Goal: Task Accomplishment & Management: Manage account settings

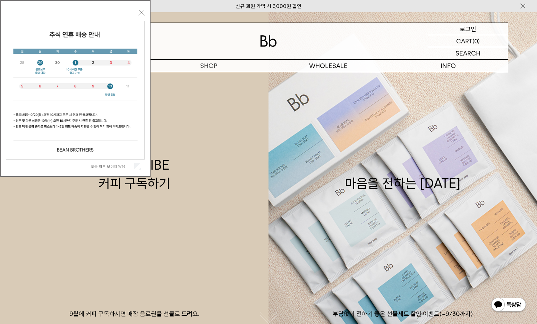
click at [461, 24] on p "로그인" at bounding box center [467, 29] width 17 height 12
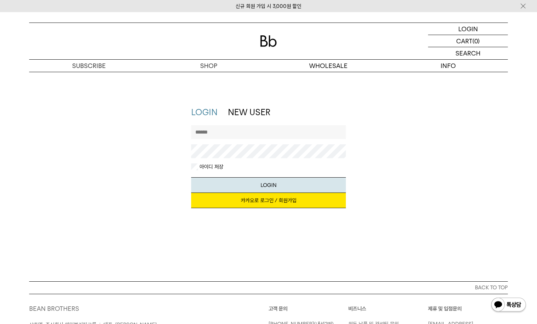
click at [288, 200] on link "카카오로 로그인 / 회원가입" at bounding box center [268, 200] width 155 height 15
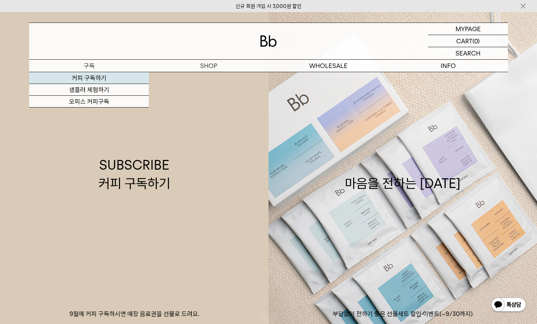
click at [98, 73] on link "커피 구독하기" at bounding box center [89, 78] width 120 height 12
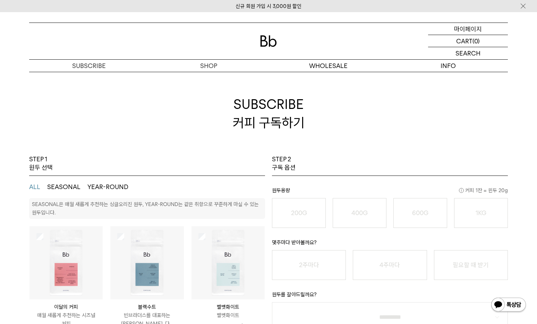
click at [472, 28] on p "마이페이지" at bounding box center [468, 29] width 28 height 12
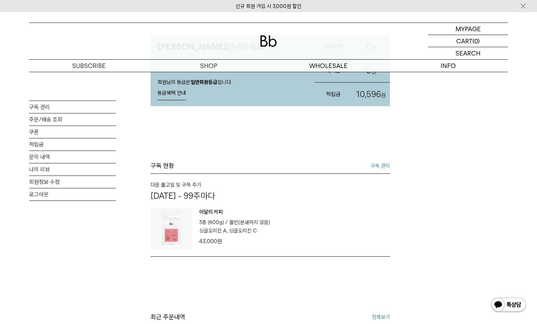
scroll to position [108, 0]
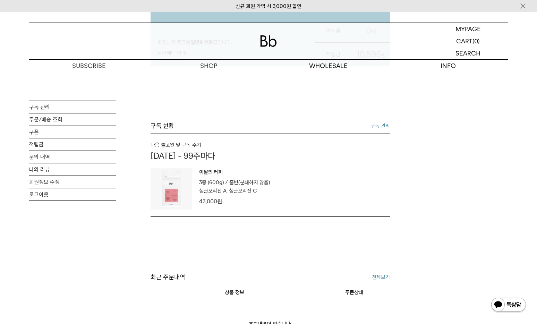
click at [224, 161] on p "01월 01일 - 99주마다" at bounding box center [269, 156] width 239 height 10
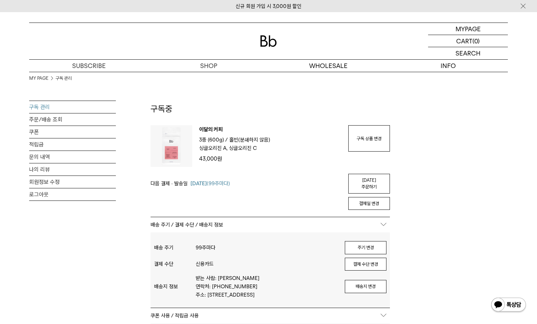
click at [347, 142] on div "이달의 커피 3종 (600g) / 분쇄도 홀빈(분쇄하지 않음) 원두 옵션 싱글오리진 A, 싱글오리진 C 43,000 원 구독 상품 변경 배송지…" at bounding box center [269, 146] width 239 height 42
click at [361, 140] on link "구독 상품 변경" at bounding box center [369, 138] width 42 height 26
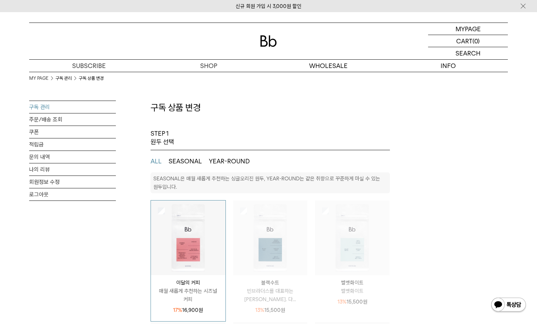
select select "**"
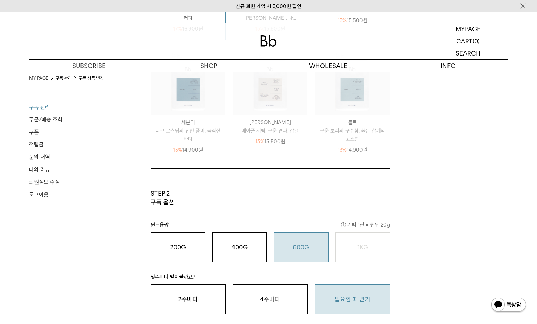
scroll to position [388, 0]
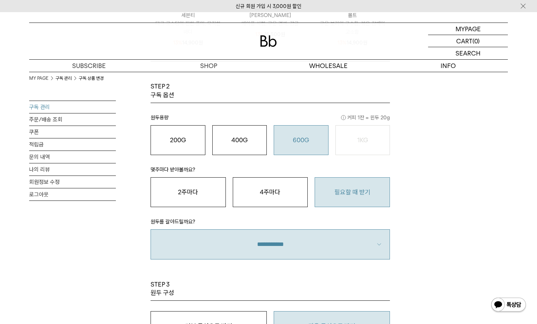
click at [334, 195] on button "필요할 때 받기" at bounding box center [351, 192] width 75 height 30
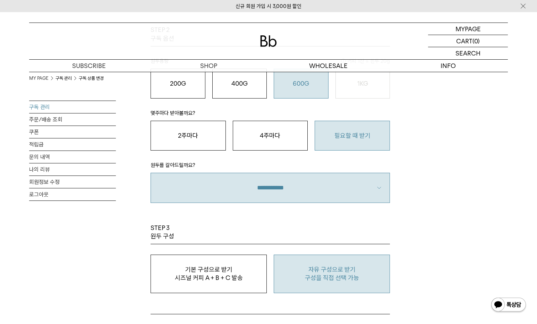
scroll to position [495, 0]
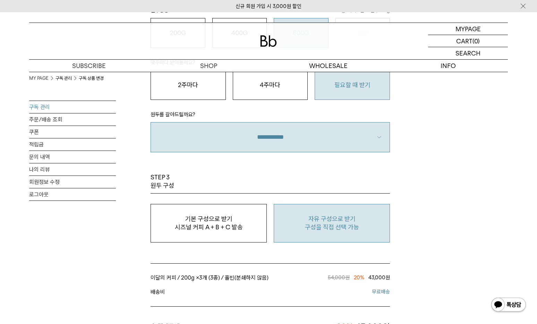
click at [306, 228] on p "구성을 직접 선택 가능" at bounding box center [331, 227] width 108 height 8
type input "*"
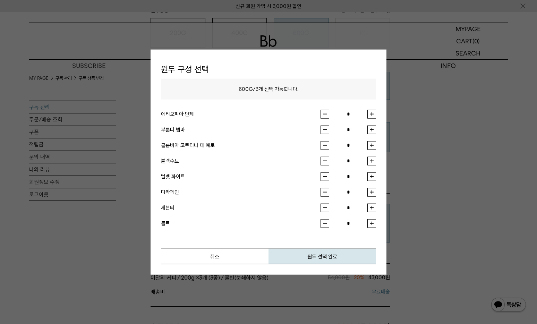
click at [371, 113] on button "button" at bounding box center [371, 114] width 9 height 9
type input "*"
click at [374, 146] on button "button" at bounding box center [371, 145] width 9 height 9
type input "*"
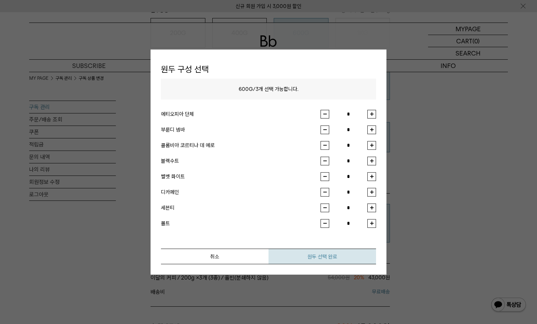
click at [326, 257] on button "원두 선택 완료" at bounding box center [321, 256] width 107 height 16
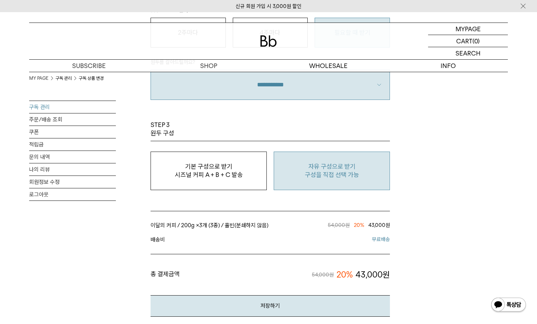
scroll to position [620, 0]
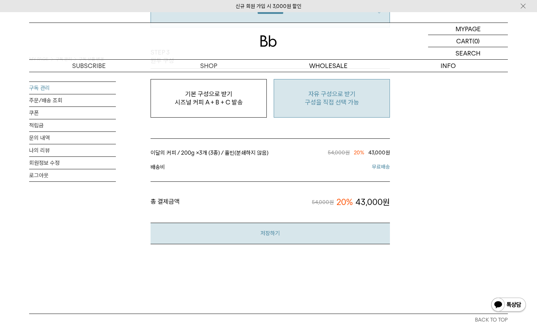
click at [313, 238] on button "저장하기" at bounding box center [269, 233] width 239 height 21
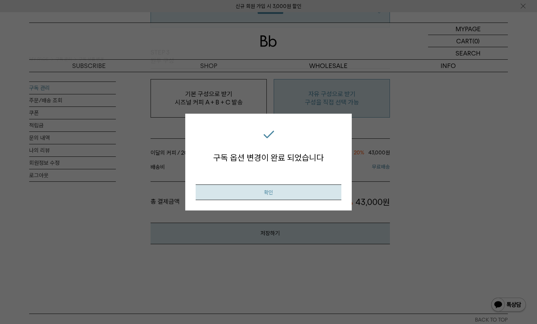
click at [301, 193] on button "확인" at bounding box center [268, 192] width 146 height 16
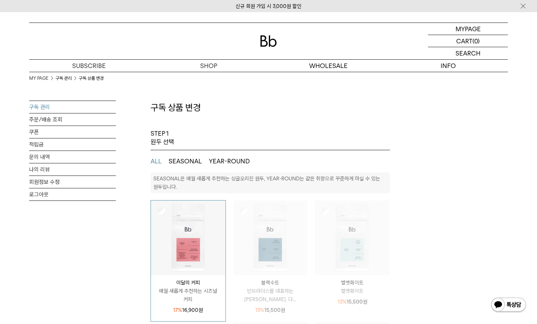
select select "**"
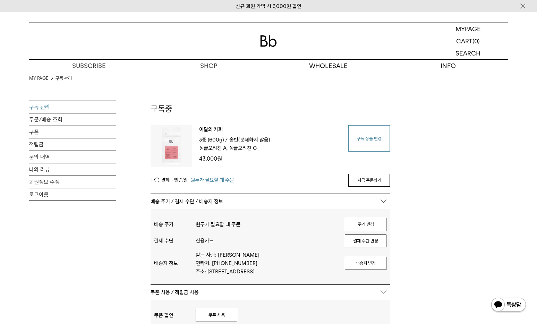
scroll to position [119, 0]
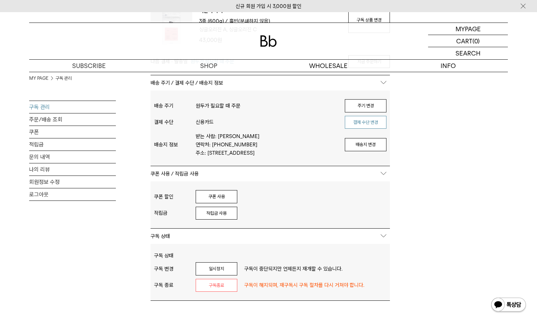
click at [373, 125] on button "결제 수단 변경" at bounding box center [366, 122] width 42 height 13
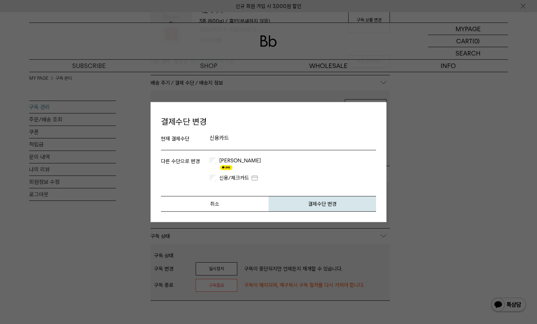
click at [235, 176] on label "신용/체크카드" at bounding box center [238, 177] width 41 height 7
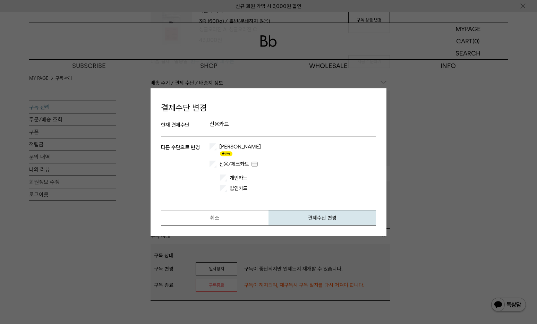
click at [230, 174] on label "개인카드" at bounding box center [249, 177] width 43 height 7
click at [312, 218] on button "결제수단 변경" at bounding box center [321, 218] width 107 height 16
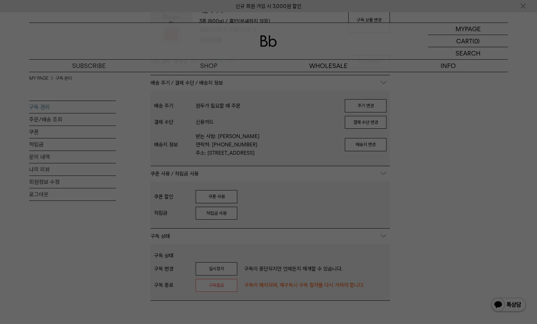
scroll to position [0, 0]
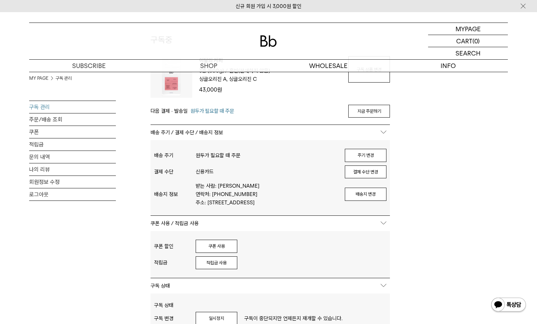
scroll to position [127, 0]
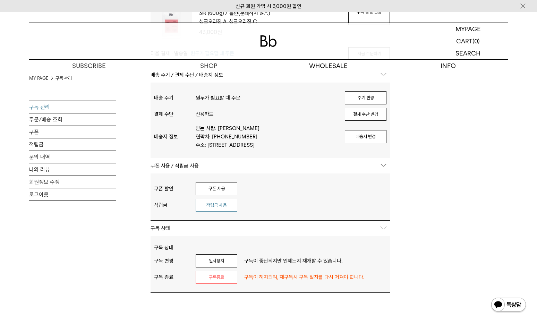
click at [219, 205] on button "적립금 사용" at bounding box center [216, 205] width 42 height 13
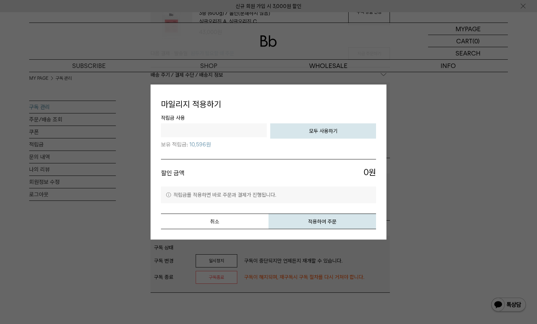
click at [327, 136] on button "모두 사용하기" at bounding box center [323, 130] width 106 height 15
type input "*****"
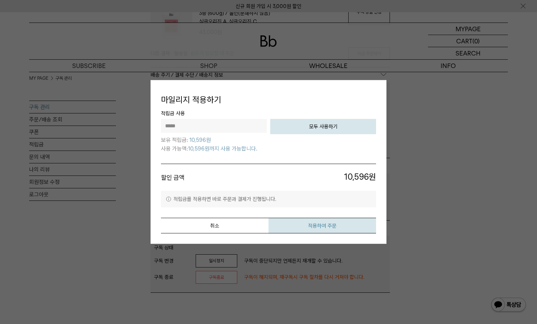
click at [345, 225] on button "적용하여 주문" at bounding box center [321, 226] width 107 height 16
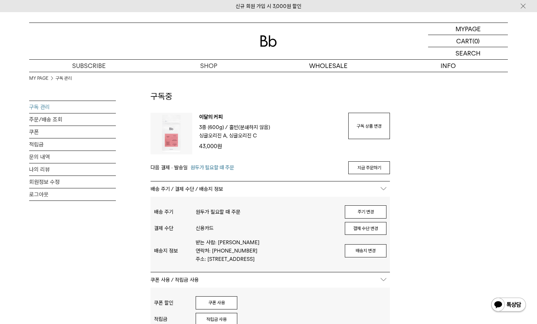
scroll to position [0, 0]
